Goal: Navigation & Orientation: Find specific page/section

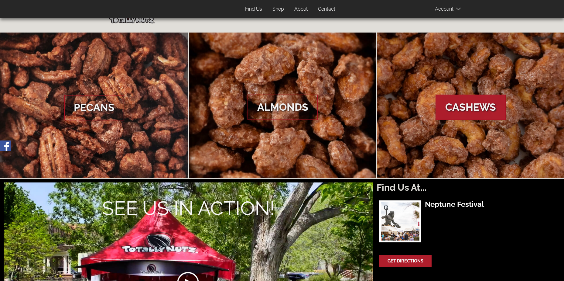
scroll to position [61, 0]
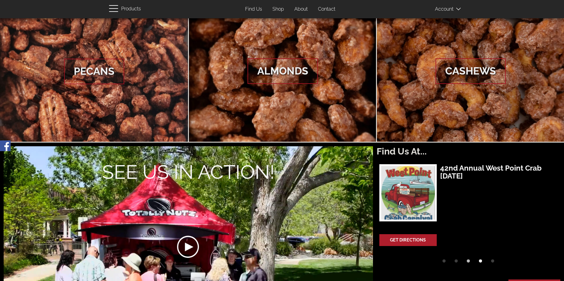
click at [482, 264] on button "4" at bounding box center [480, 262] width 9 height 9
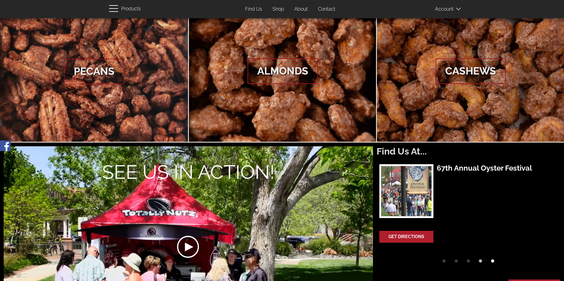
click at [496, 264] on button "5" at bounding box center [492, 262] width 9 height 9
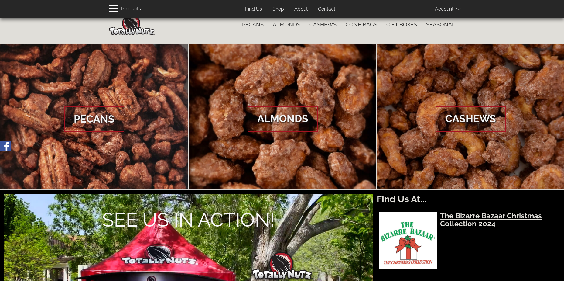
scroll to position [0, 0]
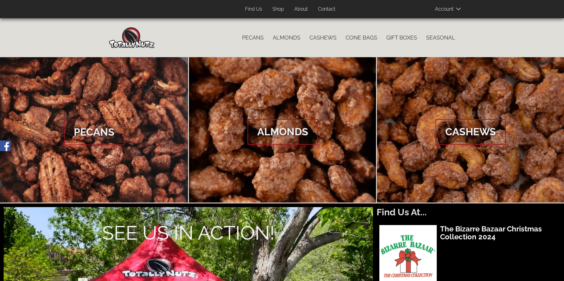
click at [247, 9] on link "Find Us" at bounding box center [254, 9] width 26 height 12
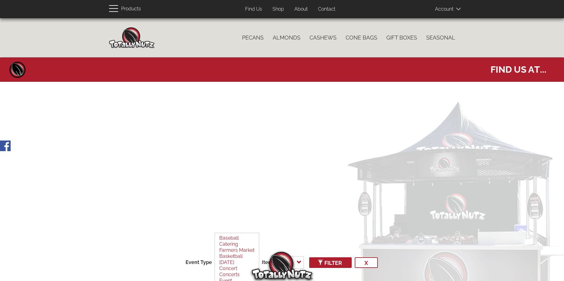
select select
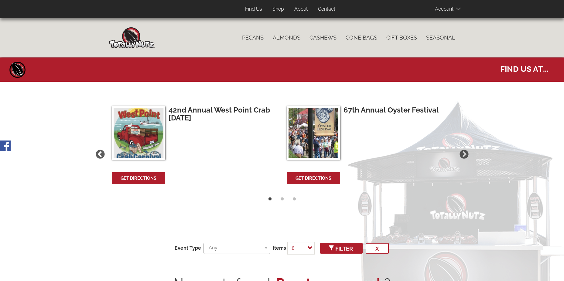
click at [304, 8] on link "About" at bounding box center [301, 9] width 22 height 12
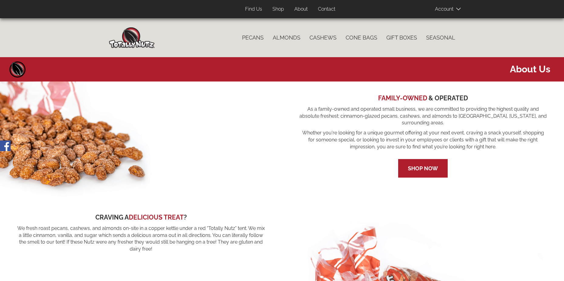
click at [326, 9] on link "Contact" at bounding box center [327, 9] width 26 height 12
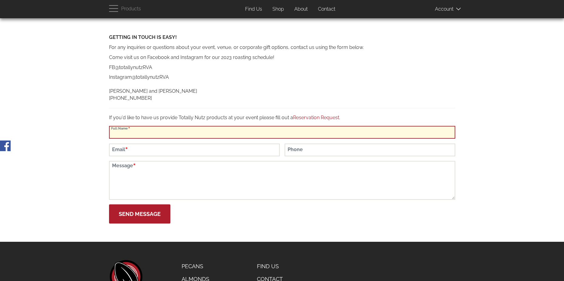
scroll to position [91, 0]
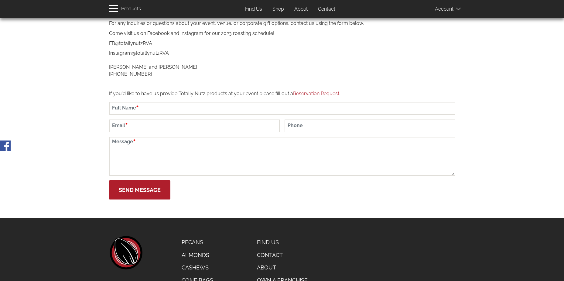
click at [306, 92] on link "Reservation Request" at bounding box center [316, 94] width 46 height 6
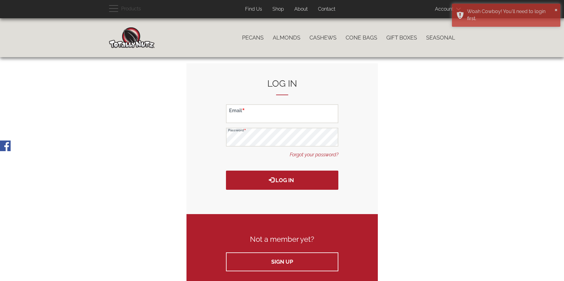
scroll to position [141, 0]
